Goal: Information Seeking & Learning: Learn about a topic

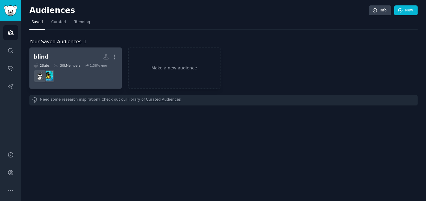
click at [79, 80] on dd "r/VisuallyImpairedStudy" at bounding box center [76, 75] width 84 height 17
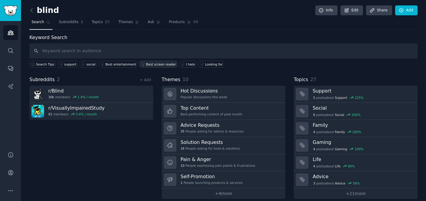
click at [155, 63] on div "Best screen reader" at bounding box center [161, 64] width 30 height 4
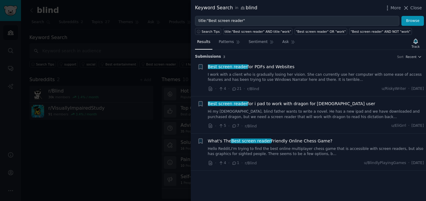
click at [356, 76] on link "I work with a client who is gradually losing her vision. She can currently use …" at bounding box center [316, 77] width 216 height 10
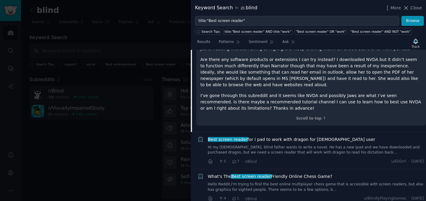
scroll to position [121, 0]
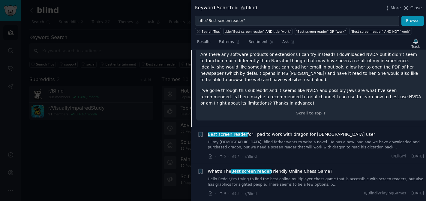
click at [354, 90] on p "I’ve gone through this subreddit and it seems like NVDA and possibly Jaws are w…" at bounding box center [310, 96] width 221 height 19
click at [314, 114] on div "Scroll to top ↑" at bounding box center [310, 113] width 221 height 5
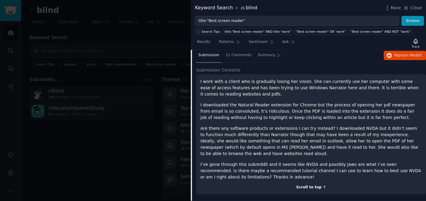
scroll to position [11, 0]
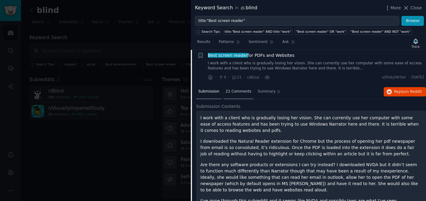
click at [237, 90] on span "21 Comments" at bounding box center [238, 91] width 26 height 5
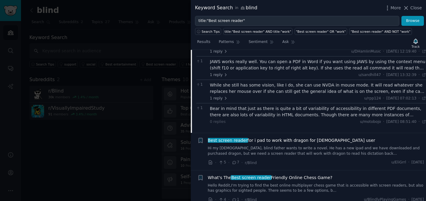
scroll to position [118, 0]
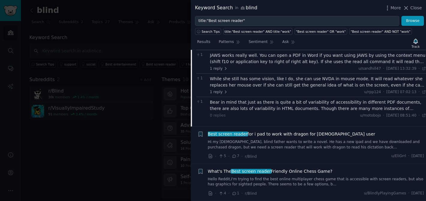
click at [157, 155] on div at bounding box center [213, 100] width 426 height 201
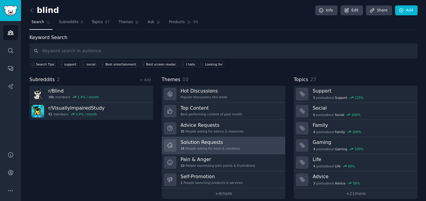
click at [170, 144] on icon at bounding box center [170, 145] width 6 height 6
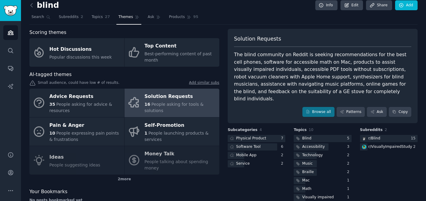
scroll to position [24, 0]
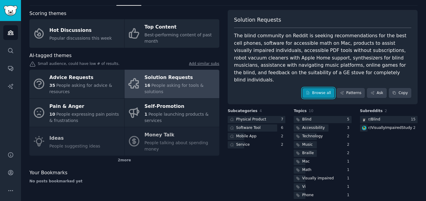
click at [322, 88] on link "Browse all" at bounding box center [318, 93] width 32 height 10
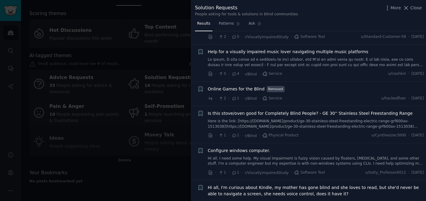
scroll to position [452, 0]
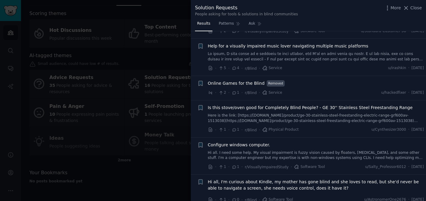
click at [101, 12] on div at bounding box center [213, 100] width 426 height 201
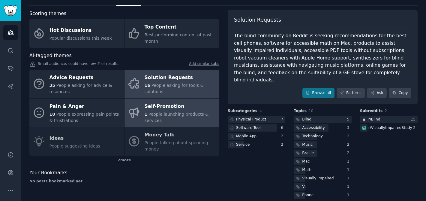
click at [141, 118] on link "Self-Promotion 1 People launching products & services" at bounding box center [171, 112] width 95 height 28
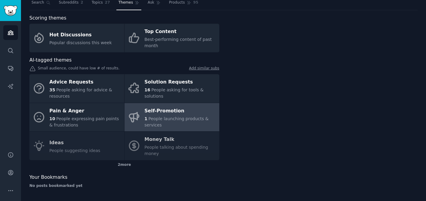
scroll to position [19, 0]
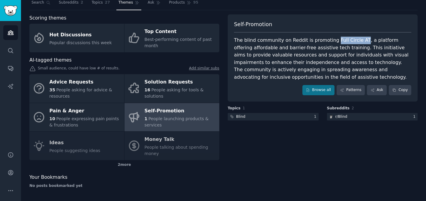
drag, startPoint x: 329, startPoint y: 41, endPoint x: 357, endPoint y: 40, distance: 28.2
click at [357, 40] on div "The blind community on Reddit is promoting Full Circle AT, a platform offering …" at bounding box center [322, 59] width 177 height 44
copy div "Full Circle AT"
click at [277, 64] on div "The blind community on Reddit is promoting Full Circle AT, a platform offering …" at bounding box center [322, 59] width 177 height 44
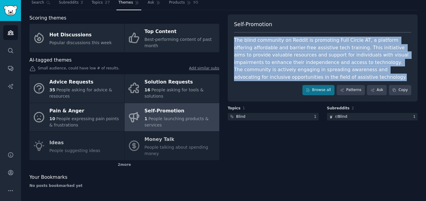
click at [277, 64] on div "The blind community on Reddit is promoting Full Circle AT, a platform offering …" at bounding box center [322, 59] width 177 height 44
click at [239, 57] on div "The blind community on Reddit is promoting Full Circle AT, a platform offering …" at bounding box center [322, 59] width 177 height 44
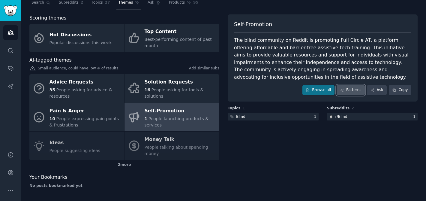
click at [356, 93] on link "Patterns" at bounding box center [350, 90] width 28 height 10
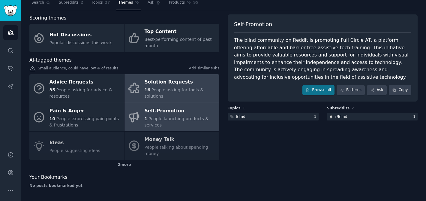
click at [197, 83] on div "Solution Requests" at bounding box center [180, 82] width 72 height 10
